Goal: Transaction & Acquisition: Purchase product/service

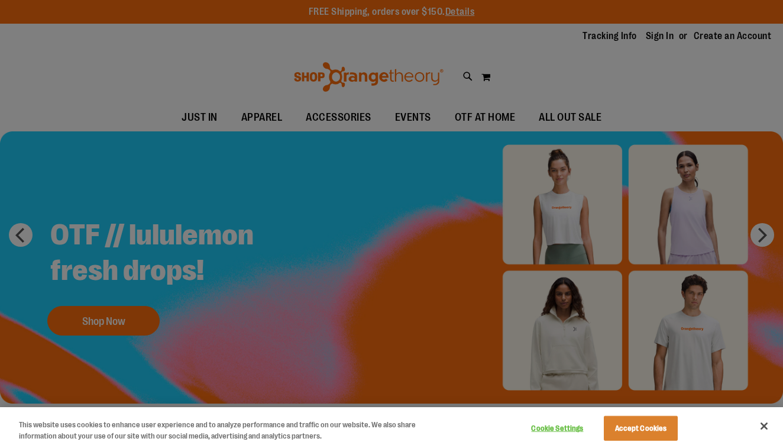
click at [552, 117] on div at bounding box center [391, 224] width 783 height 448
click at [566, 115] on div at bounding box center [391, 224] width 783 height 448
click at [582, 118] on div at bounding box center [391, 224] width 783 height 448
click at [502, 115] on div at bounding box center [391, 224] width 783 height 448
click at [118, 321] on div at bounding box center [391, 224] width 783 height 448
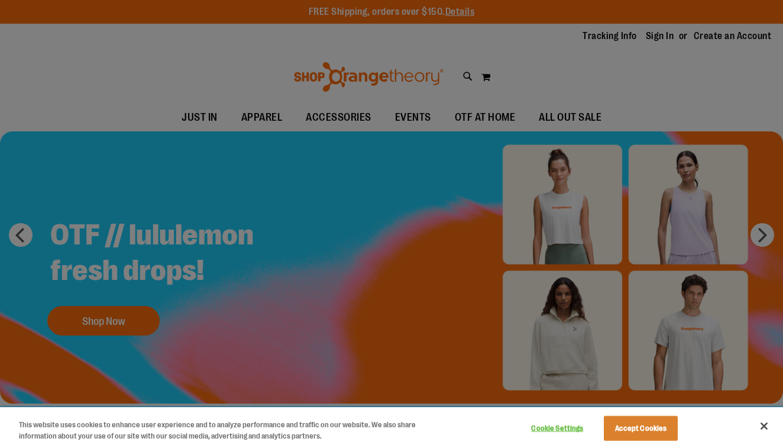
click at [638, 425] on button "Accept Cookies" at bounding box center [641, 428] width 74 height 25
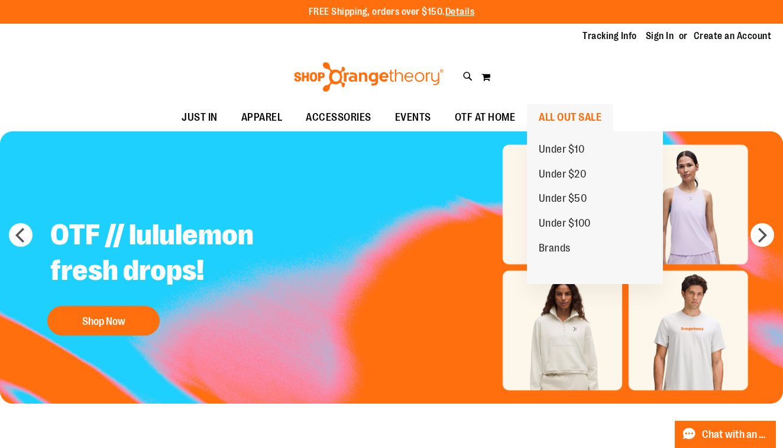
click at [569, 112] on span "ALL OUT SALE" at bounding box center [570, 117] width 63 height 27
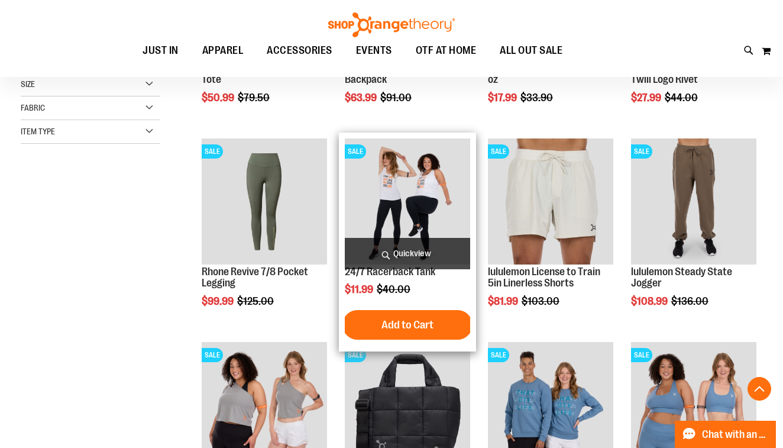
scroll to position [305, 0]
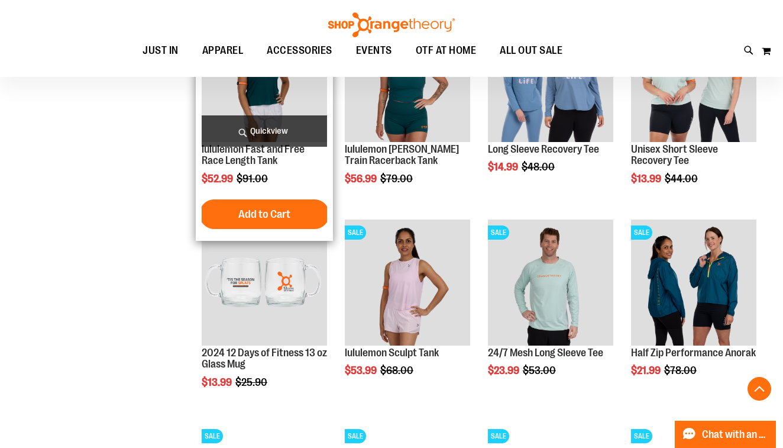
scroll to position [841, 0]
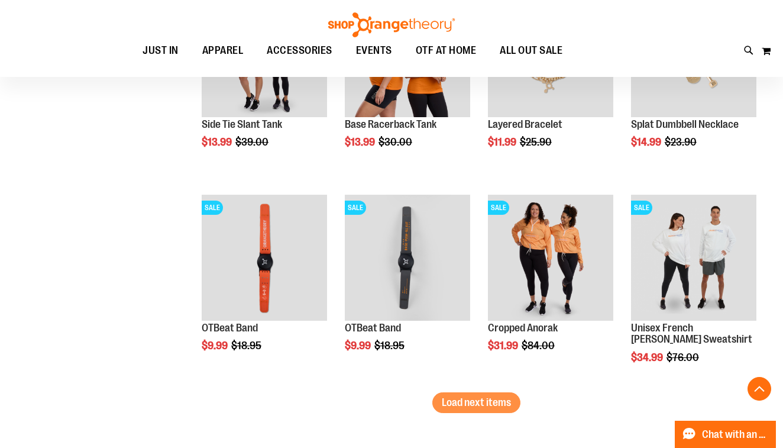
scroll to position [1687, 0]
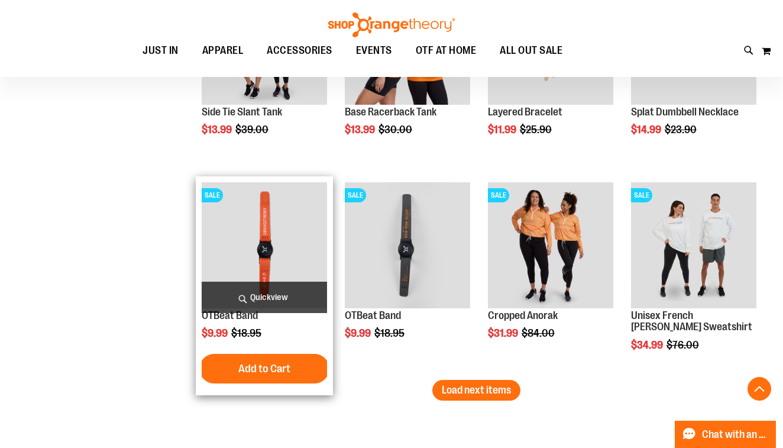
click at [253, 246] on img "product" at bounding box center [264, 244] width 125 height 125
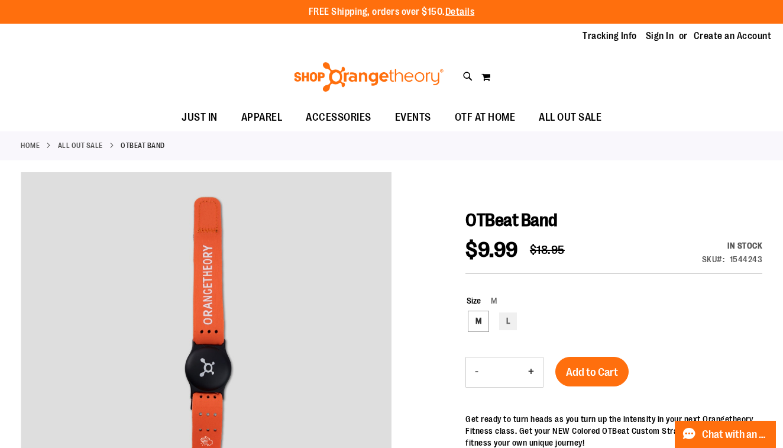
click at [606, 366] on span "Add to Cart" at bounding box center [592, 372] width 52 height 13
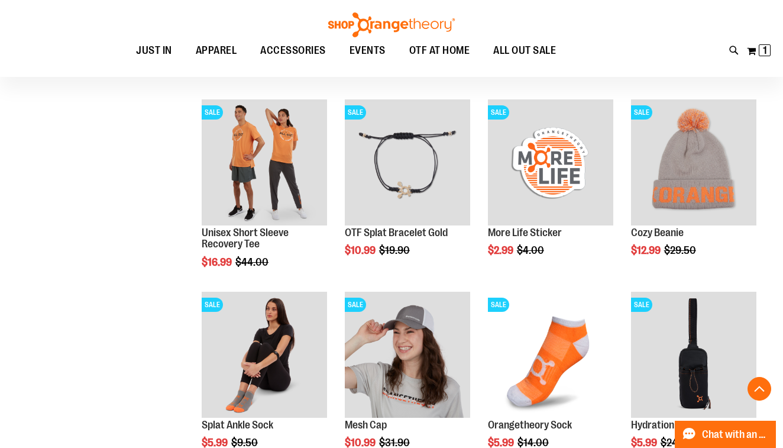
scroll to position [588, 0]
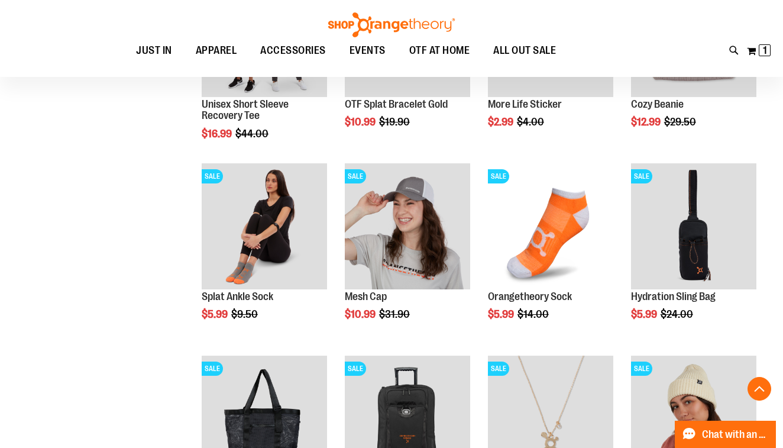
scroll to position [721, 0]
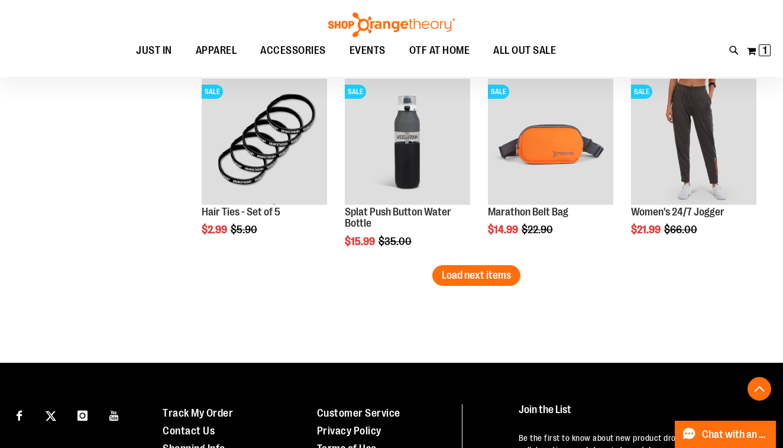
scroll to position [1600, 0]
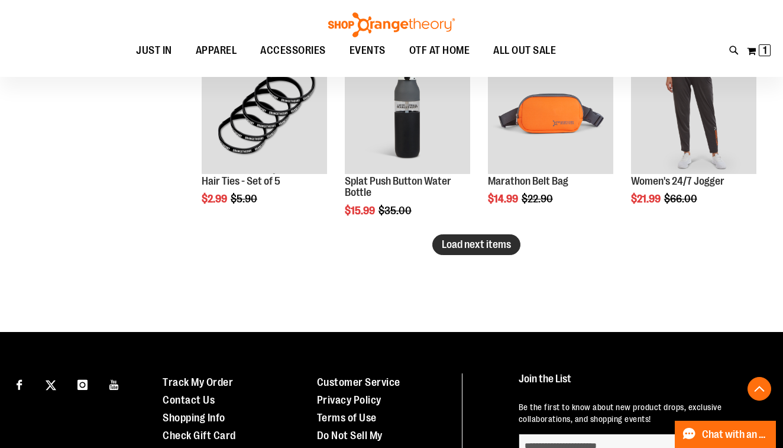
click at [476, 242] on span "Load next items" at bounding box center [476, 244] width 69 height 12
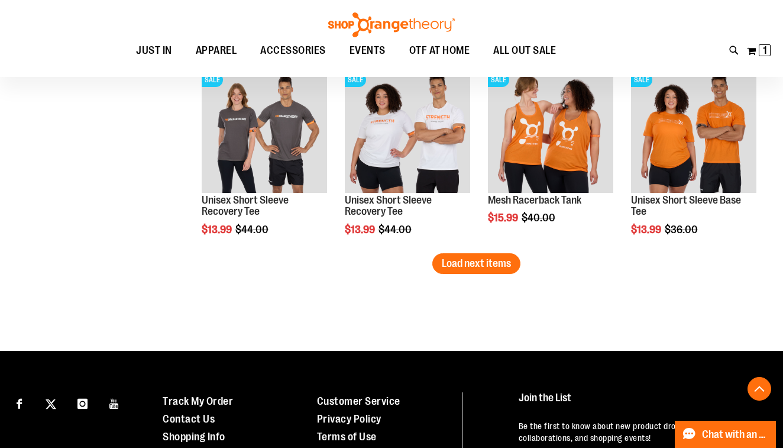
scroll to position [2164, 0]
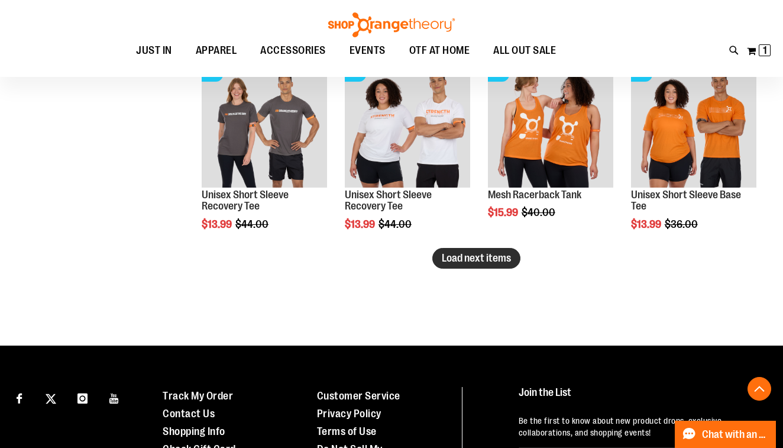
click at [500, 259] on span "Load next items" at bounding box center [476, 258] width 69 height 12
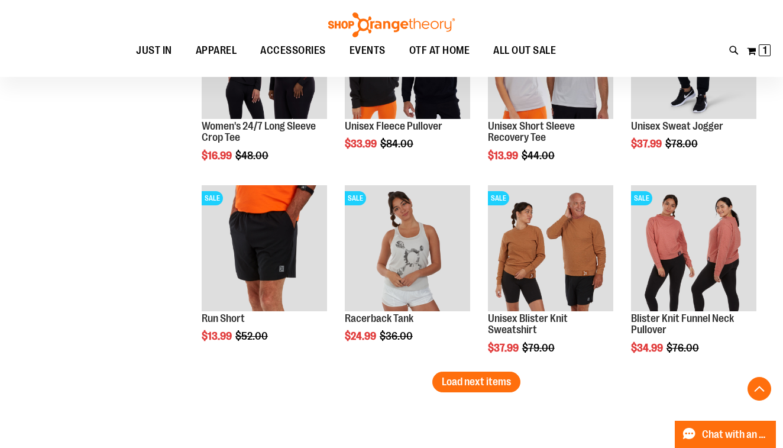
scroll to position [2626, 0]
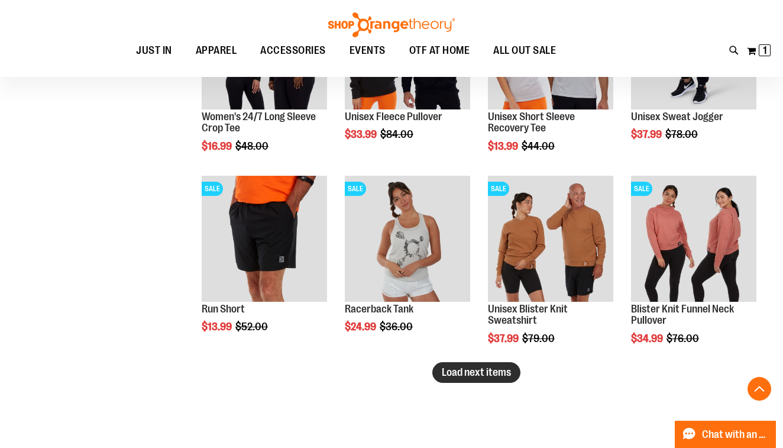
click at [473, 374] on span "Load next items" at bounding box center [476, 372] width 69 height 12
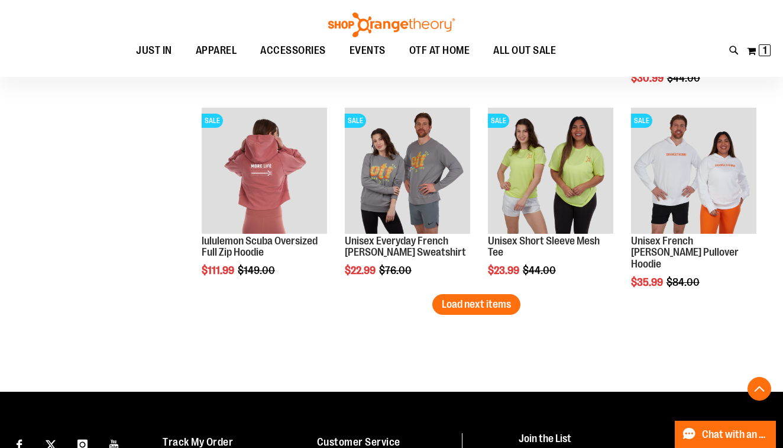
scroll to position [3272, 0]
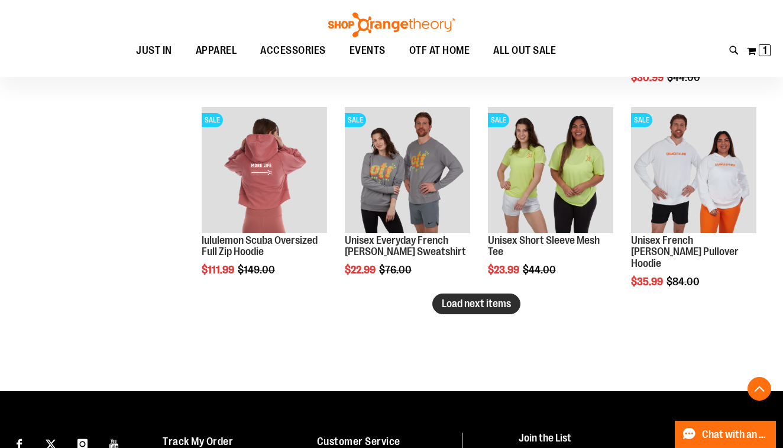
click at [485, 307] on span "Load next items" at bounding box center [476, 304] width 69 height 12
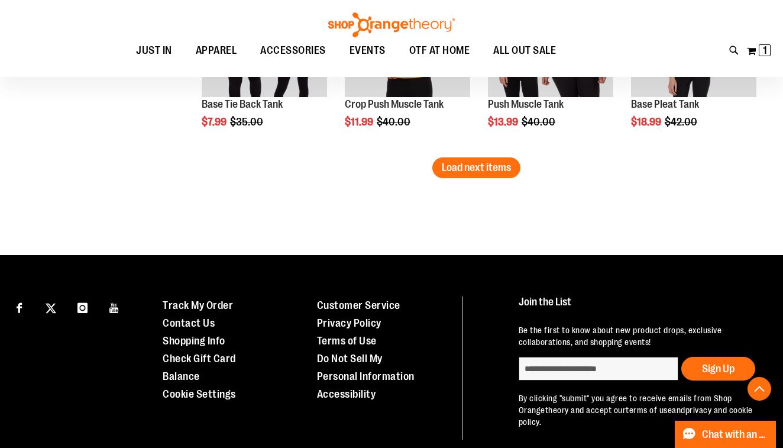
scroll to position [4001, 0]
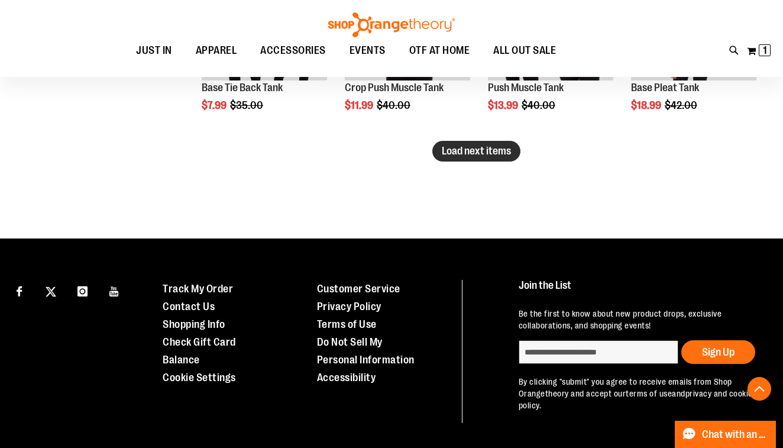
click at [476, 152] on span "Load next items" at bounding box center [476, 151] width 69 height 12
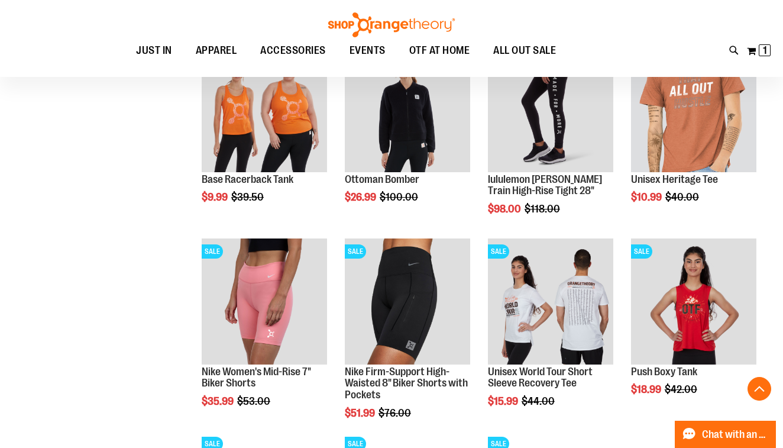
scroll to position [4100, 0]
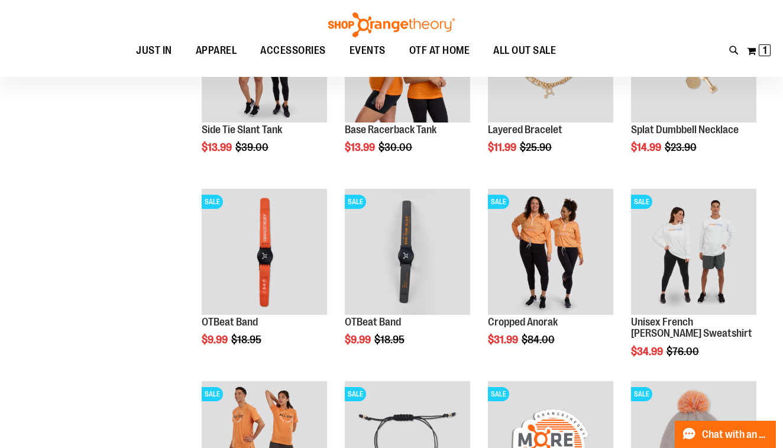
scroll to position [112, 0]
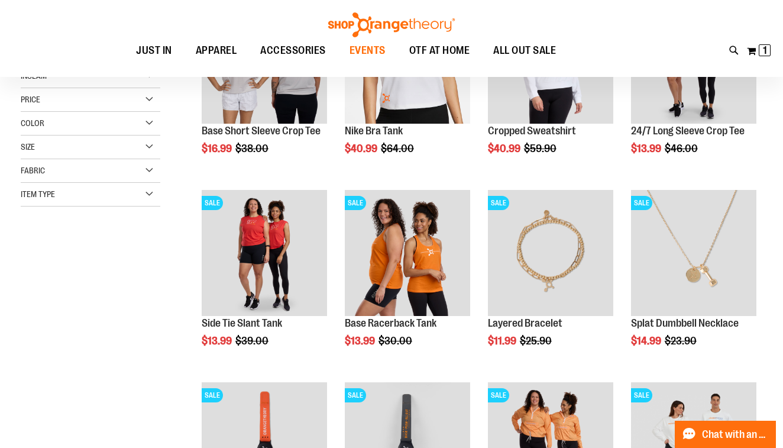
click at [374, 48] on span "EVENTS" at bounding box center [368, 50] width 36 height 27
